Goal: Use online tool/utility: Utilize a website feature to perform a specific function

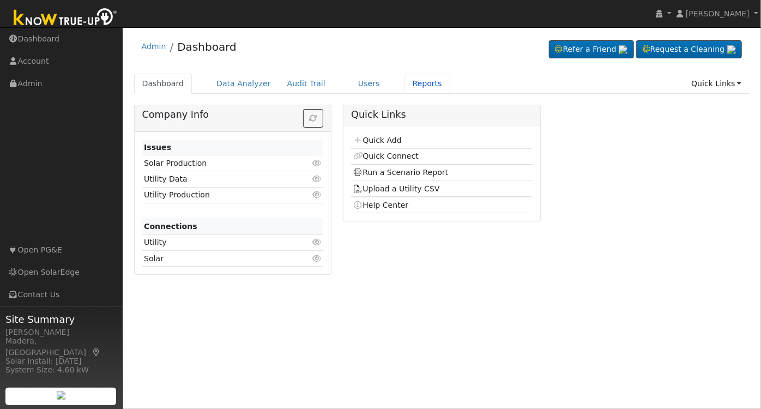
click at [405, 83] on link "Reports" at bounding box center [428, 84] width 46 height 20
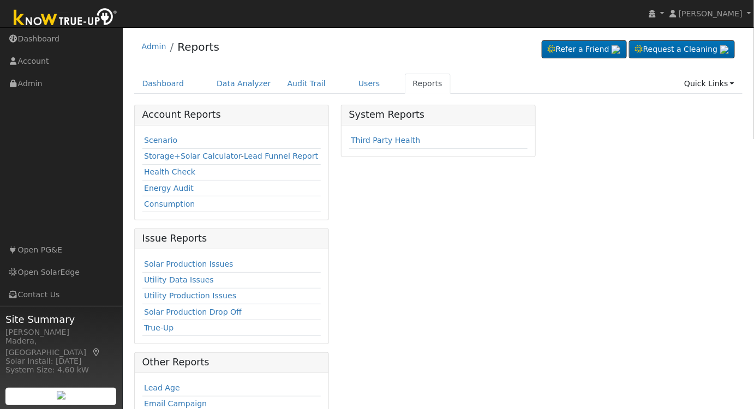
click at [166, 140] on link "Scenario" at bounding box center [160, 140] width 33 height 9
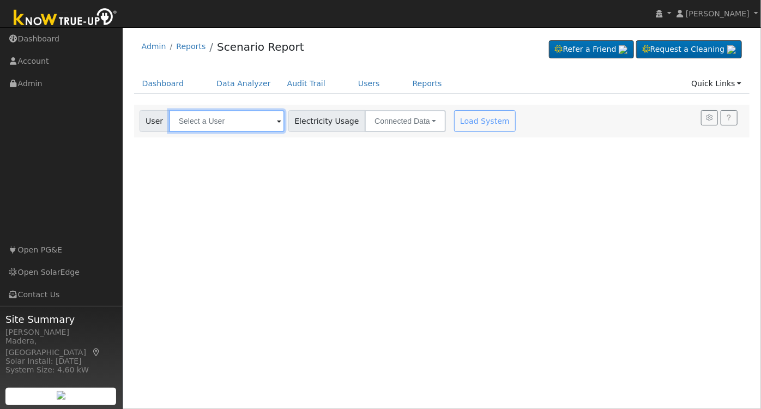
click at [210, 123] on input "text" at bounding box center [227, 121] width 116 height 22
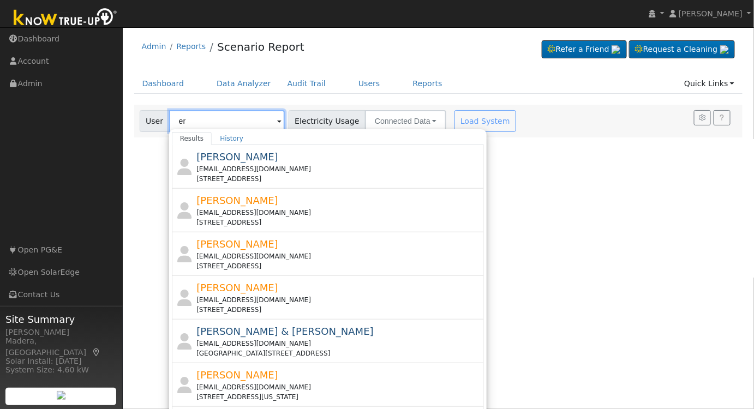
type input "e"
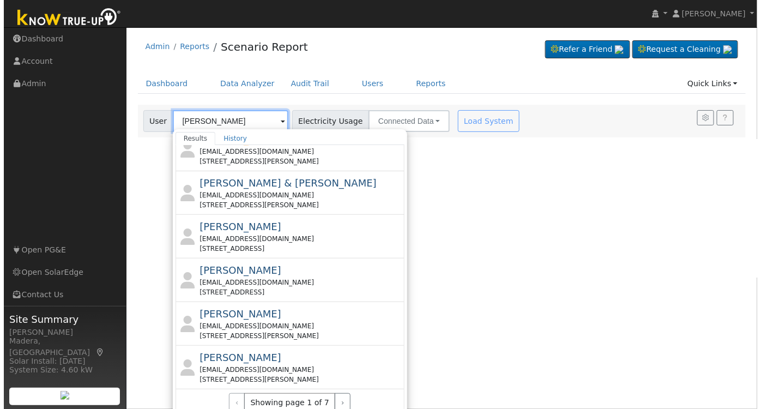
scroll to position [413, 0]
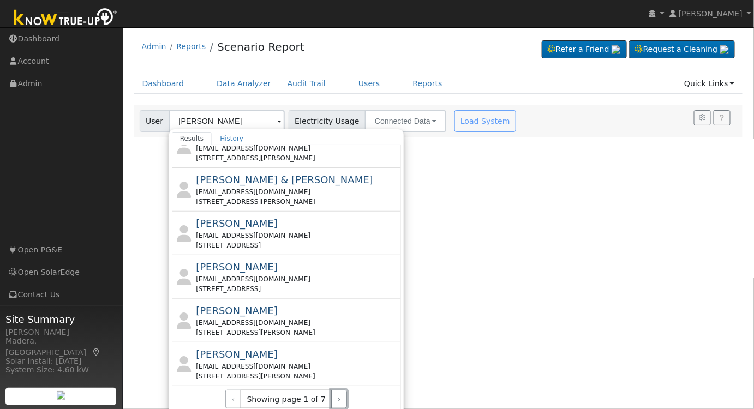
click at [333, 398] on button "›" at bounding box center [339, 399] width 16 height 19
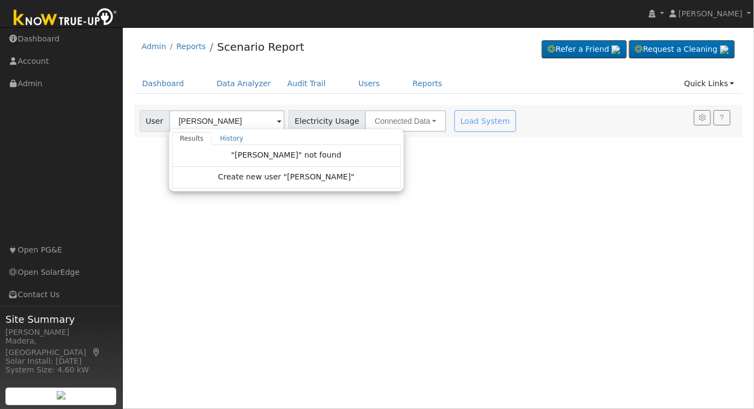
scroll to position [0, 0]
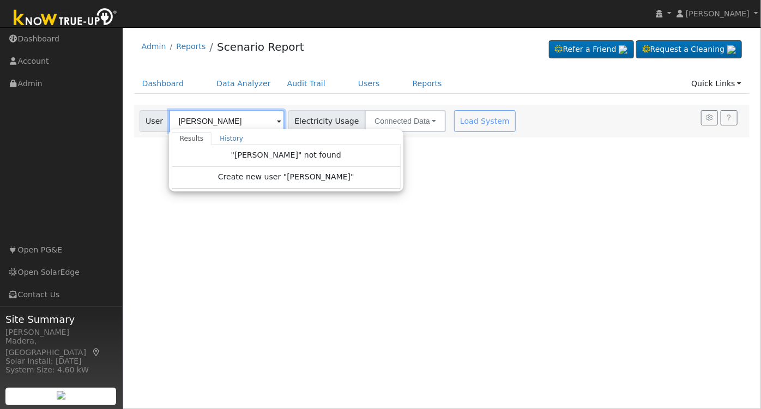
click at [228, 115] on input "steven tapia" at bounding box center [227, 121] width 116 height 22
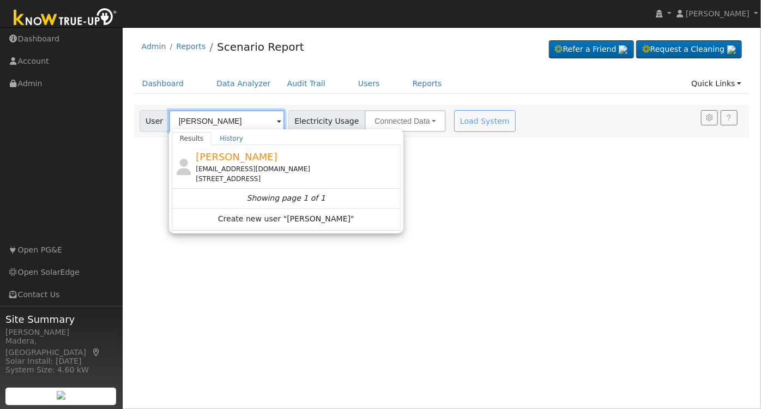
type input "[PERSON_NAME]"
click at [287, 165] on div "stevent@sonic.net" at bounding box center [297, 169] width 202 height 10
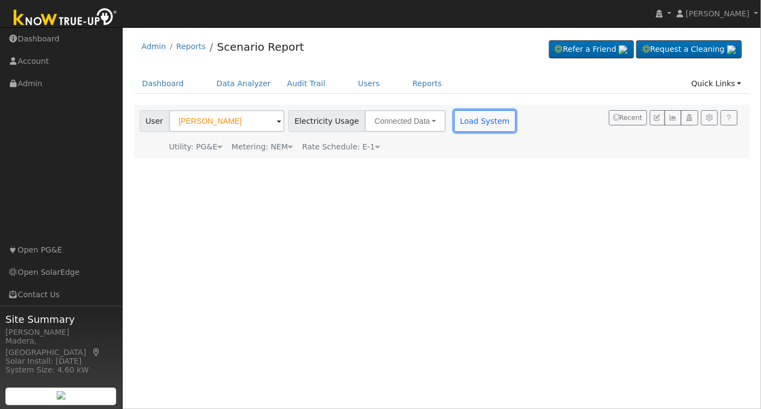
click at [462, 115] on button "Load System" at bounding box center [485, 121] width 62 height 22
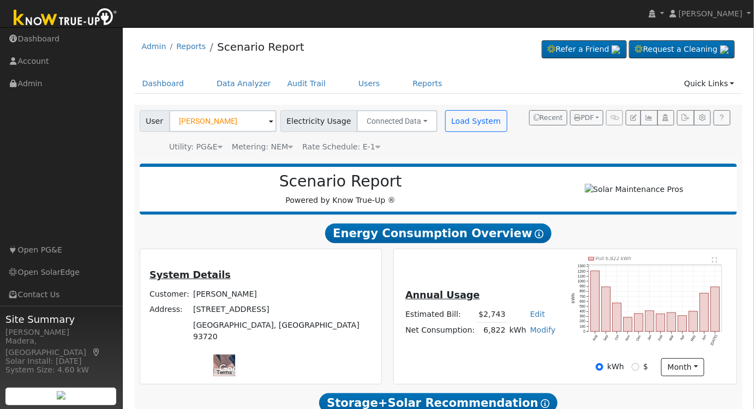
click at [717, 260] on div "Annual Usage Estimated Bill: $2,743 Edit Estimated Bill $ Annual Net Consumptio…" at bounding box center [565, 316] width 342 height 135
click at [717, 262] on text "" at bounding box center [714, 259] width 5 height 5
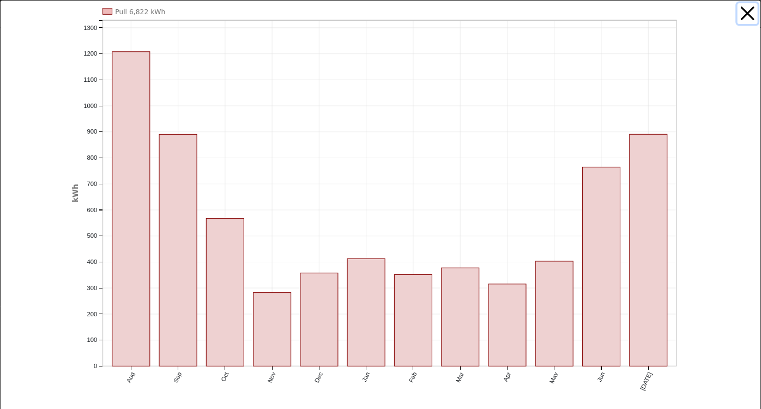
click at [743, 11] on button "button" at bounding box center [748, 13] width 21 height 21
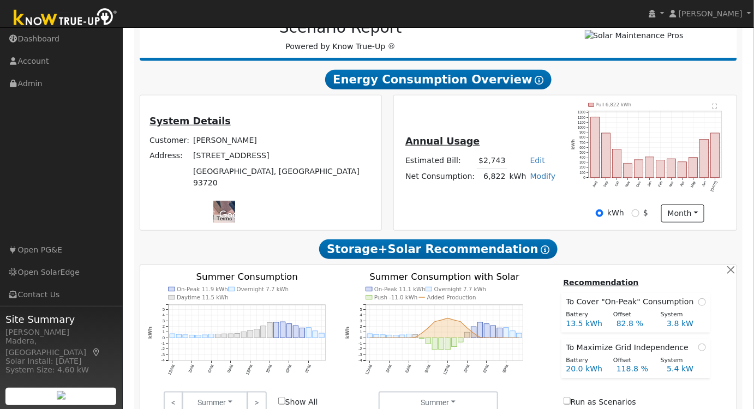
scroll to position [198, 0]
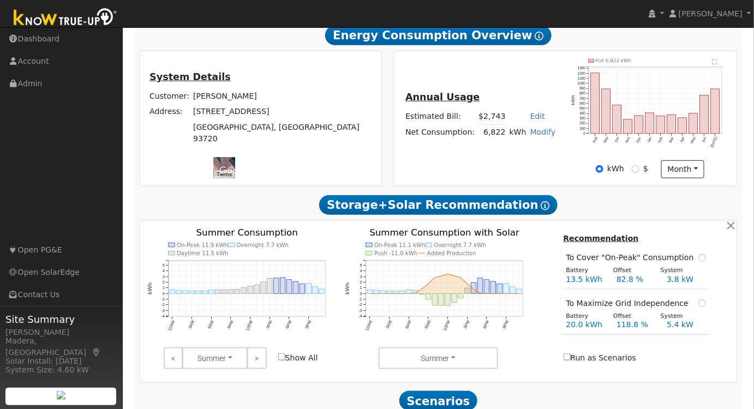
click at [262, 351] on link ">" at bounding box center [256, 358] width 19 height 22
click at [260, 362] on link ">" at bounding box center [256, 358] width 19 height 22
click at [262, 355] on link ">" at bounding box center [256, 358] width 19 height 22
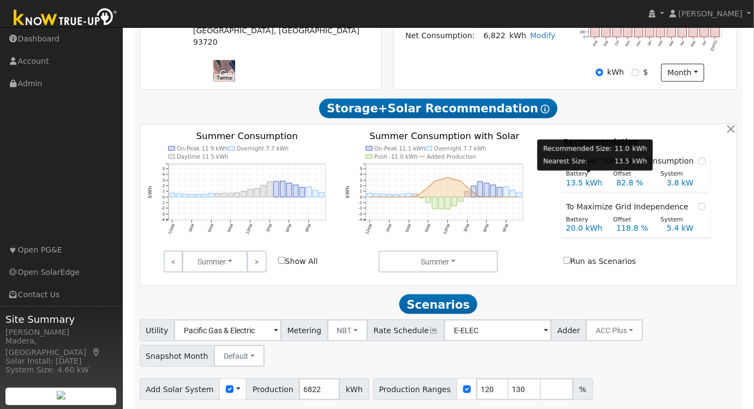
scroll to position [334, 0]
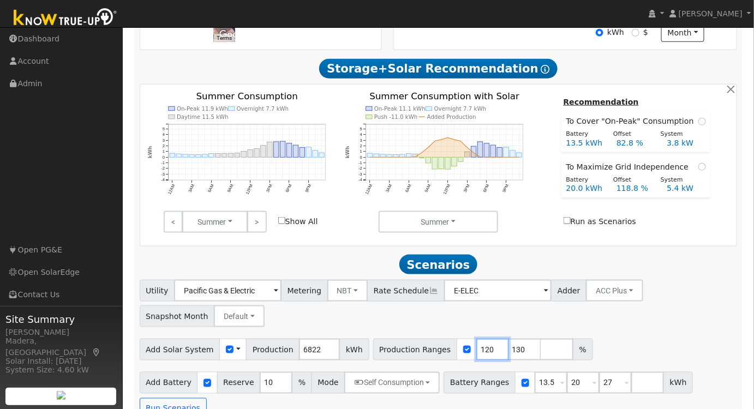
drag, startPoint x: 469, startPoint y: 352, endPoint x: 397, endPoint y: 356, distance: 72.6
click at [398, 356] on div "Production Ranges 120 130 %" at bounding box center [483, 350] width 220 height 22
type input "130"
type input "149"
drag, startPoint x: 562, startPoint y: 386, endPoint x: 523, endPoint y: 386, distance: 38.7
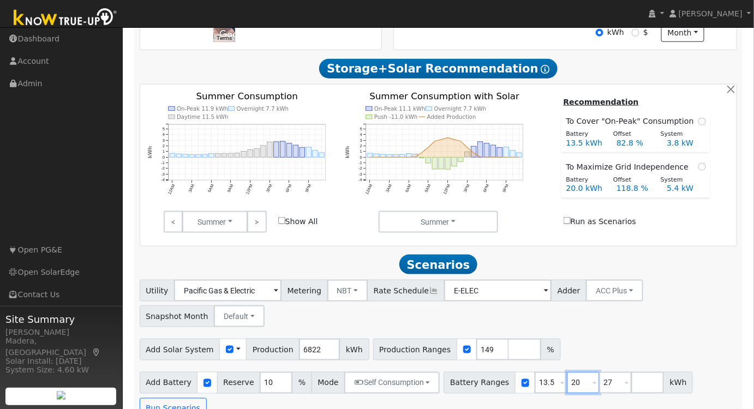
click at [523, 386] on div "Battery Ranges 13.5 Overrides Reserve % Mode None None Self Consumption Peak Sa…" at bounding box center [567, 383] width 249 height 22
type input "15"
drag, startPoint x: 601, startPoint y: 382, endPoint x: 557, endPoint y: 385, distance: 43.7
click at [558, 385] on div "Battery Ranges 13.5 Overrides Reserve % Mode None None Self Consumption Peak Sa…" at bounding box center [567, 383] width 249 height 22
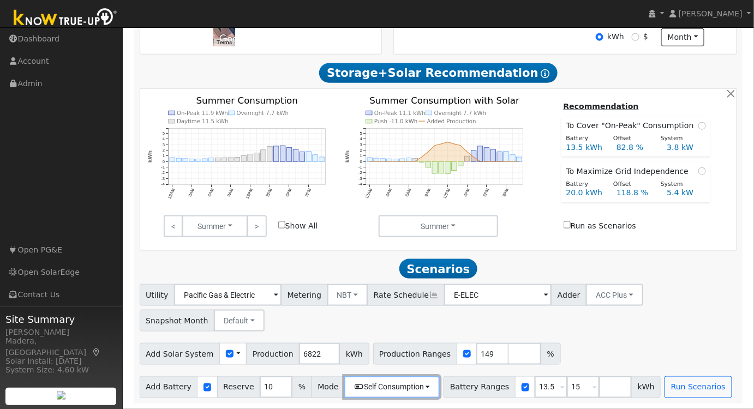
click at [380, 392] on button "Self Consumption" at bounding box center [391, 387] width 95 height 22
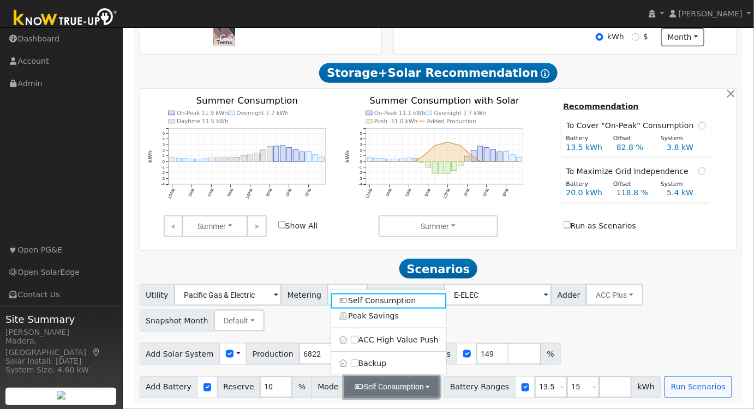
click at [380, 392] on button "Self Consumption" at bounding box center [391, 387] width 95 height 22
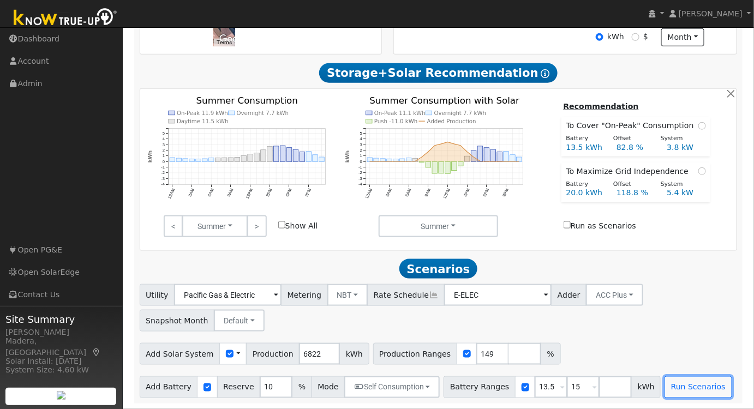
click at [681, 386] on button "Run Scenarios" at bounding box center [697, 387] width 67 height 22
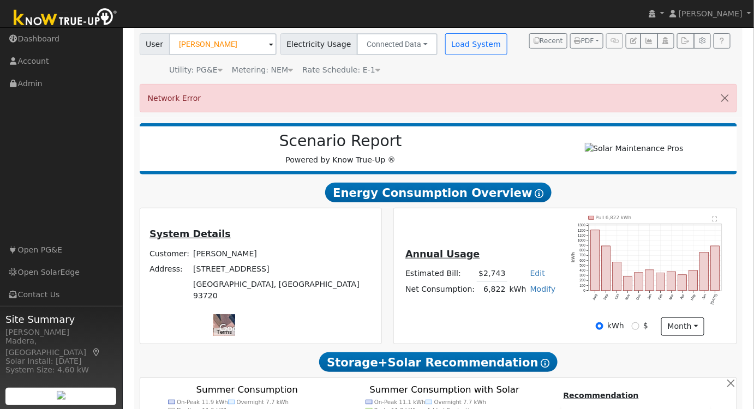
scroll to position [0, 0]
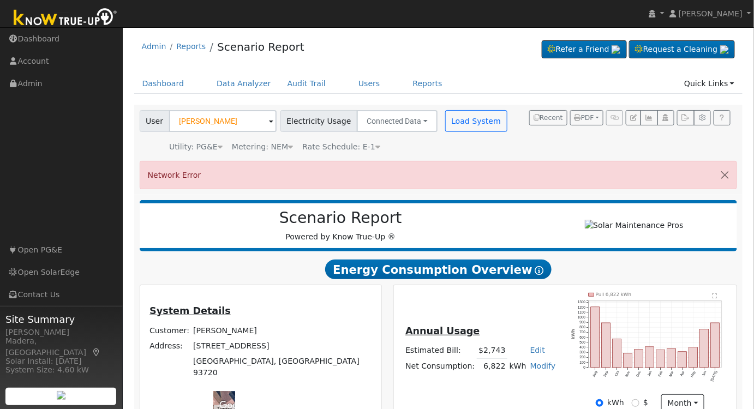
click at [510, 220] on h2 "Scenario Report" at bounding box center [340, 218] width 380 height 19
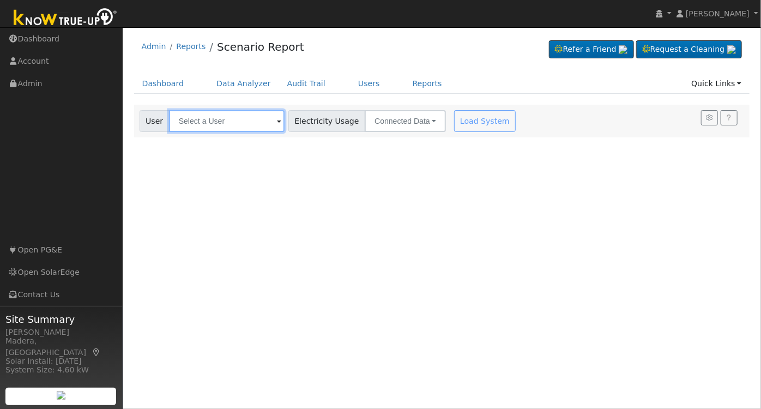
click at [245, 119] on input "text" at bounding box center [227, 121] width 116 height 22
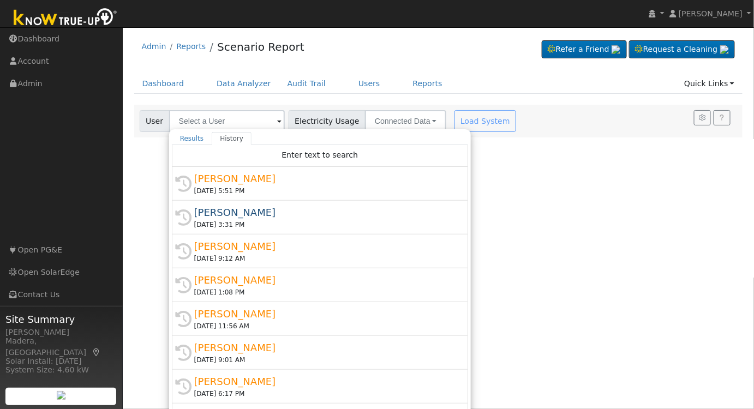
click at [267, 179] on div "[PERSON_NAME]" at bounding box center [324, 178] width 261 height 15
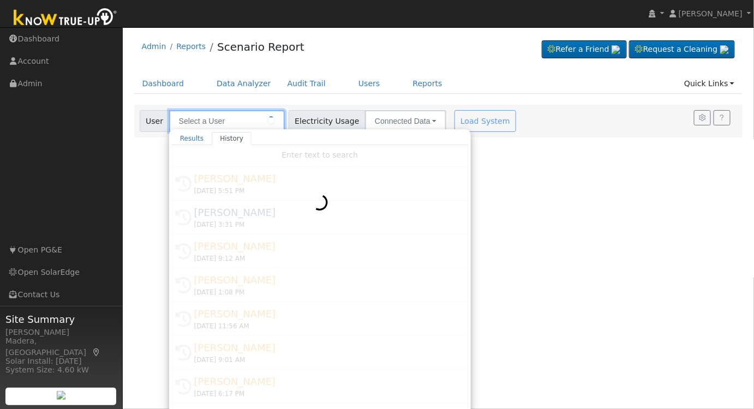
type input "[PERSON_NAME]"
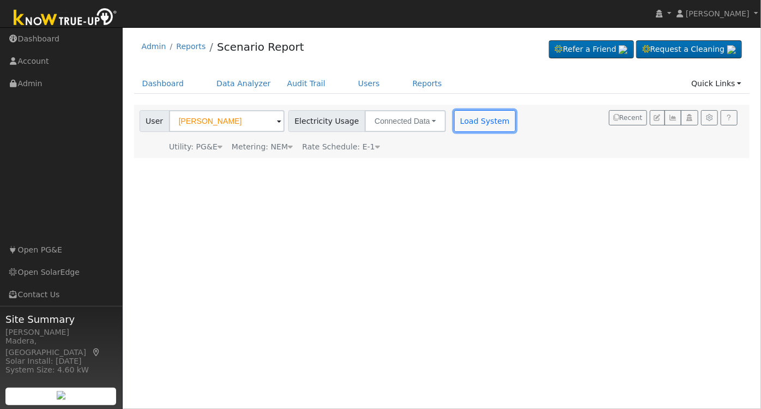
click at [471, 124] on button "Load System" at bounding box center [485, 121] width 62 height 22
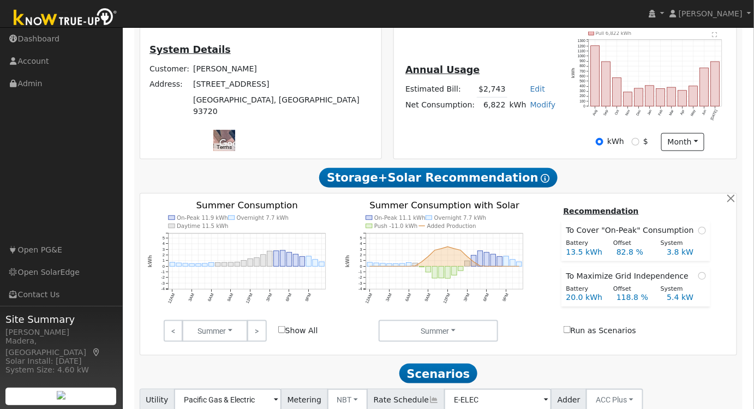
scroll to position [334, 0]
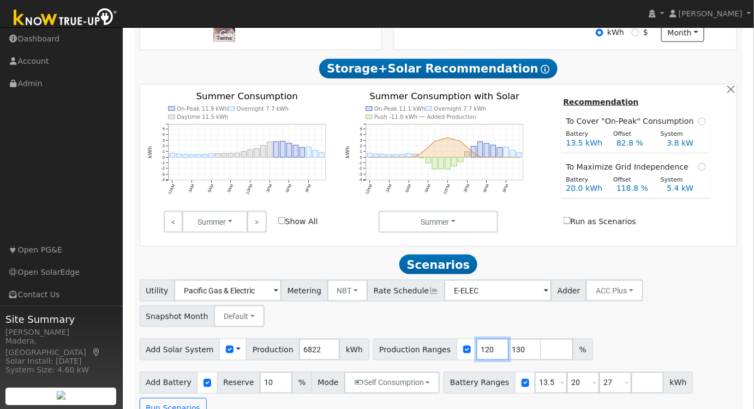
drag, startPoint x: 471, startPoint y: 353, endPoint x: 408, endPoint y: 345, distance: 62.8
click at [408, 345] on div "Production Ranges 120 130 %" at bounding box center [483, 350] width 220 height 22
type input "130"
type input "149"
drag, startPoint x: 565, startPoint y: 386, endPoint x: 504, endPoint y: 390, distance: 61.2
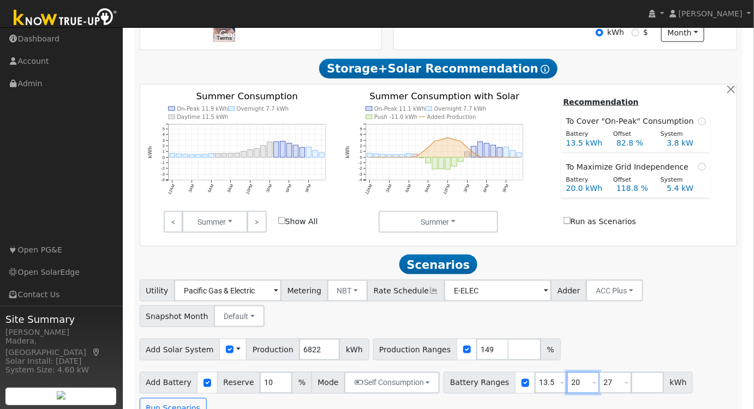
click at [503, 389] on div "Battery Ranges 13.5 Overrides Reserve % Mode None None Self Consumption Peak Sa…" at bounding box center [567, 383] width 249 height 22
type input "15"
drag, startPoint x: 601, startPoint y: 384, endPoint x: 567, endPoint y: 390, distance: 34.8
click at [567, 390] on div "Battery Ranges 13.5 Overrides Reserve % Mode None None Self Consumption Peak Sa…" at bounding box center [567, 383] width 249 height 22
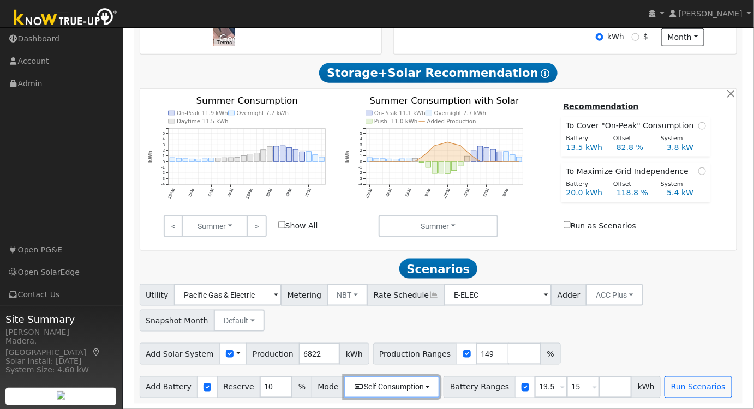
click at [411, 384] on button "Self Consumption" at bounding box center [391, 387] width 95 height 22
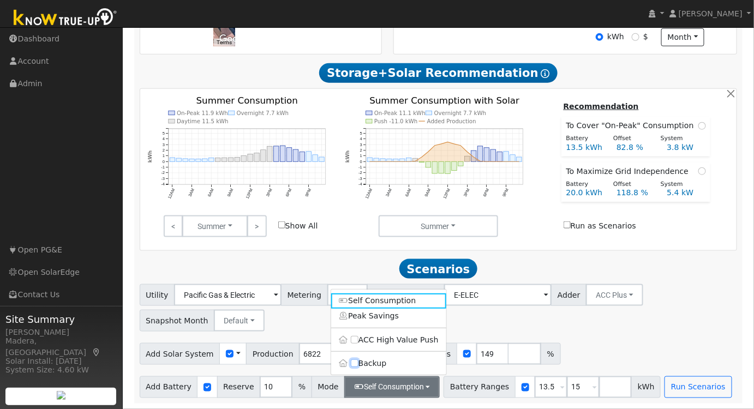
click at [352, 362] on input "Backup" at bounding box center [355, 364] width 8 height 8
checkbox input "true"
type input "20"
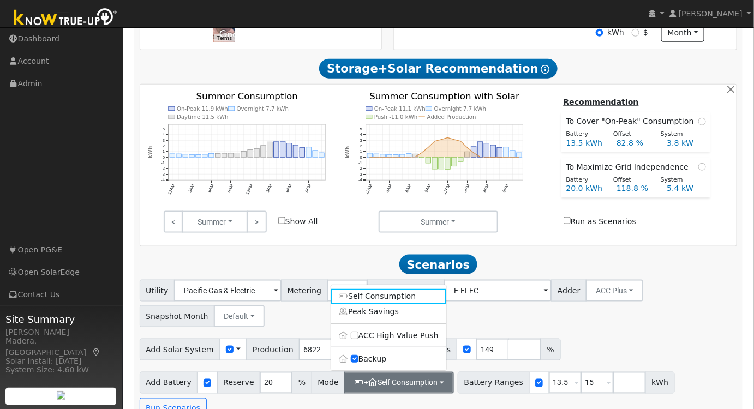
click at [624, 327] on div "Utility Pacific Gas & Electric Metering NBT NEM NBT Rate Schedule E-ELEC Adder …" at bounding box center [437, 301] width 601 height 51
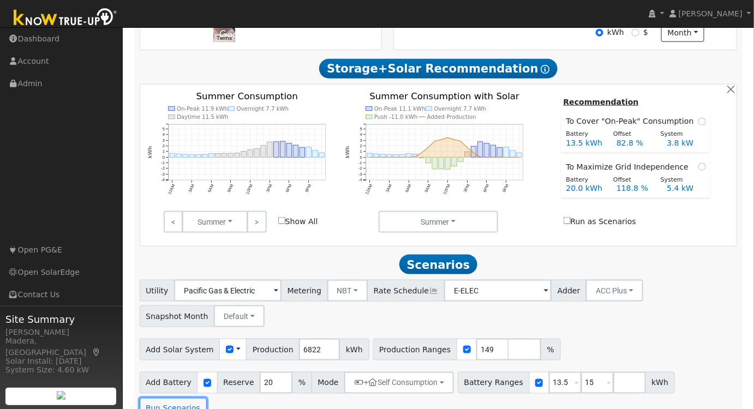
click at [207, 398] on button "Run Scenarios" at bounding box center [173, 409] width 67 height 22
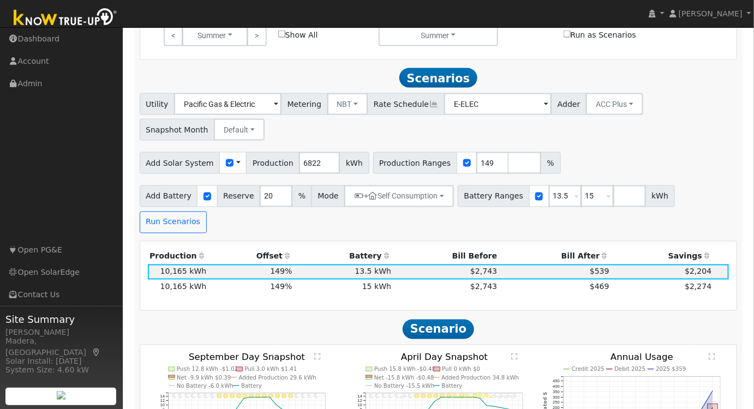
scroll to position [559, 0]
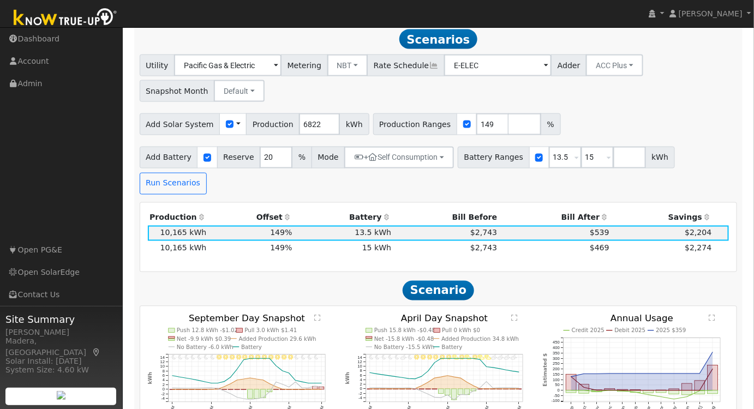
click at [584, 210] on th "Bill After" at bounding box center [555, 217] width 112 height 15
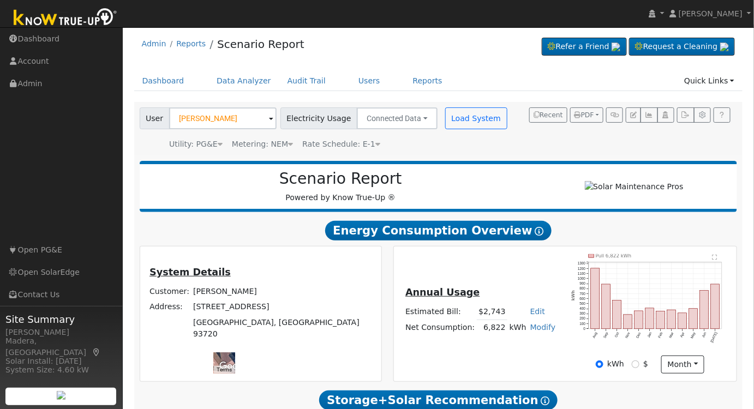
scroll to position [0, 0]
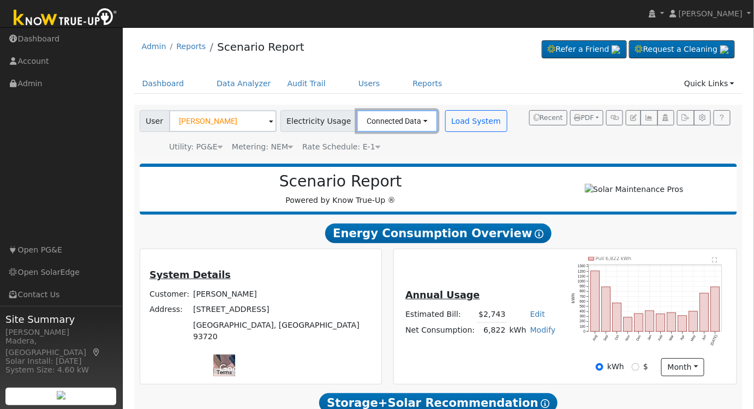
click at [363, 125] on button "Connected Data" at bounding box center [397, 121] width 81 height 22
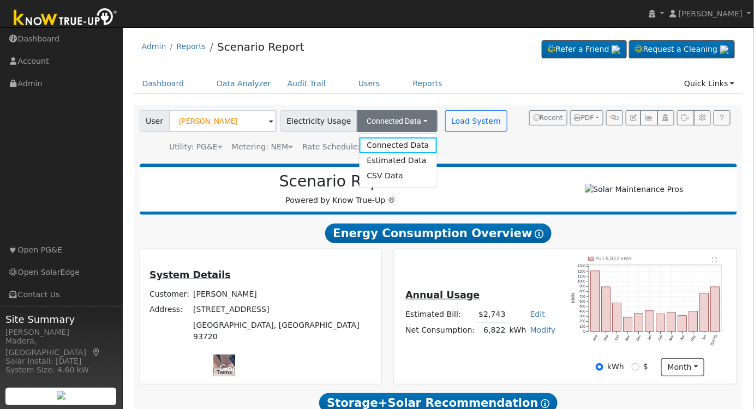
click at [382, 160] on link "Estimated Data" at bounding box center [397, 160] width 77 height 15
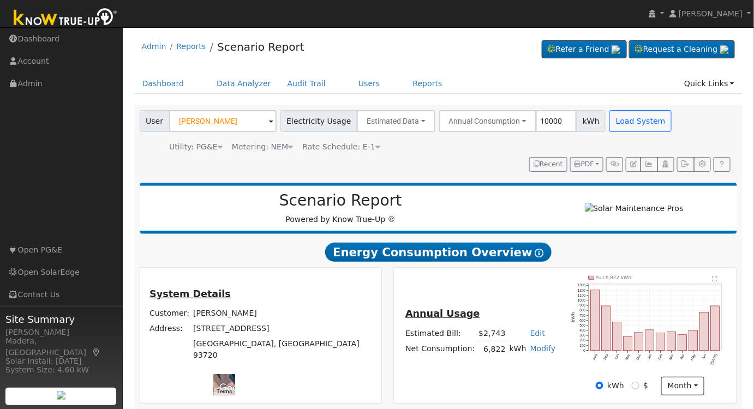
type input "10000"
click at [616, 121] on button "Load System" at bounding box center [640, 121] width 62 height 22
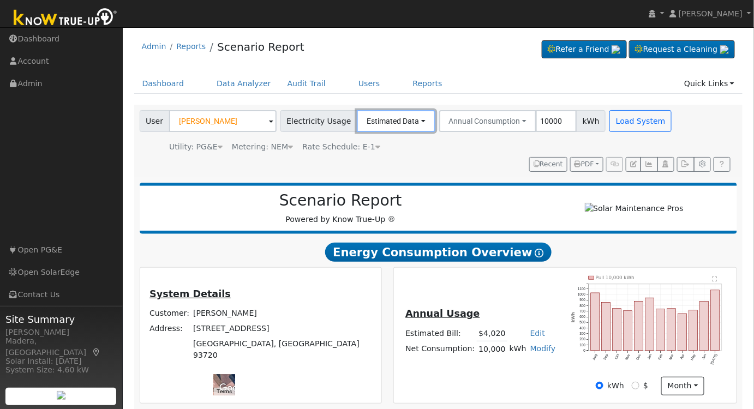
click at [393, 119] on button "Estimated Data" at bounding box center [396, 121] width 79 height 22
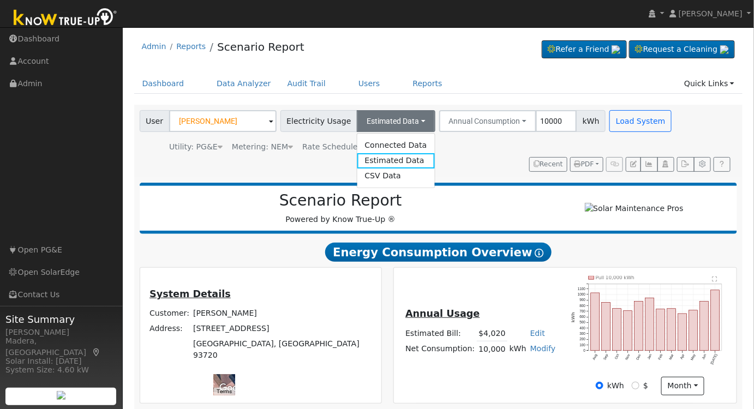
click at [375, 143] on link "Connected Data" at bounding box center [395, 144] width 77 height 15
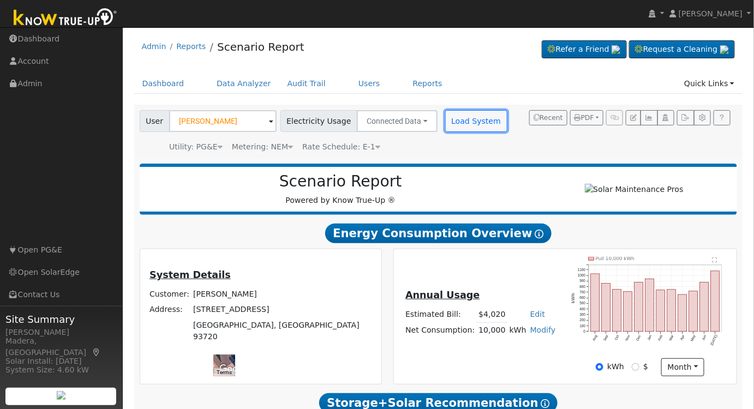
click at [457, 121] on button "Load System" at bounding box center [476, 121] width 62 height 22
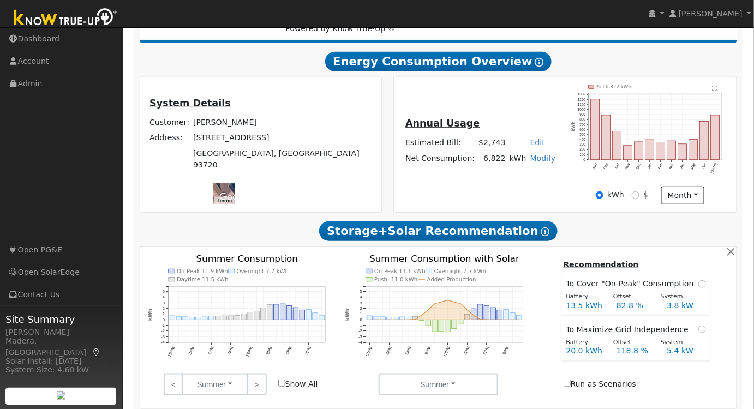
scroll to position [334, 0]
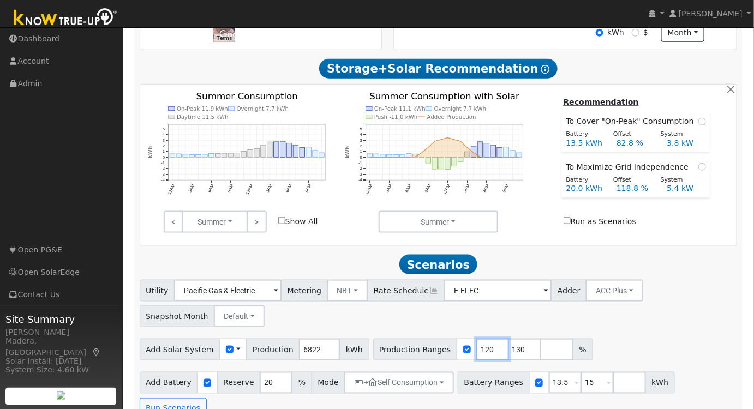
drag, startPoint x: 469, startPoint y: 352, endPoint x: 399, endPoint y: 353, distance: 70.4
click at [399, 353] on div "Production Ranges 120 130 %" at bounding box center [483, 350] width 220 height 22
type input "130"
type input "149"
click at [576, 352] on div "Add Solar System Use CSV Data Production 6822 kWh Production Ranges 149 %" at bounding box center [437, 348] width 601 height 26
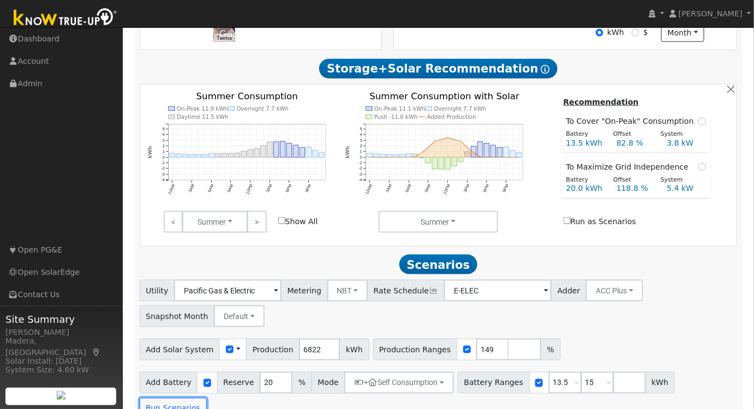
click at [207, 398] on button "Run Scenarios" at bounding box center [173, 409] width 67 height 22
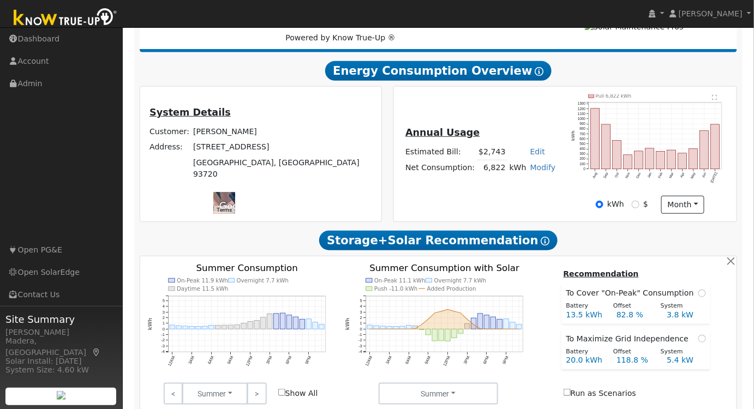
scroll to position [0, 0]
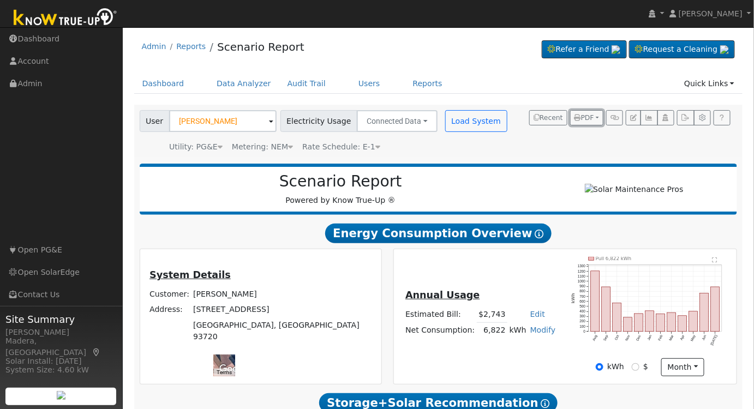
click at [587, 119] on span "PDF" at bounding box center [584, 118] width 20 height 8
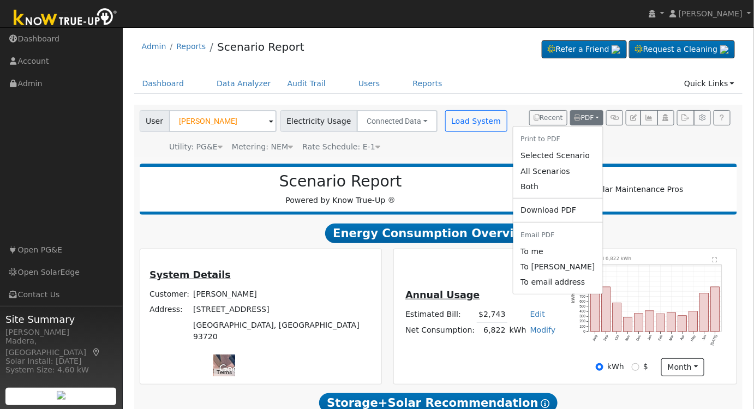
click at [569, 153] on link "Selected Scenario" at bounding box center [557, 155] width 89 height 15
